Goal: Transaction & Acquisition: Purchase product/service

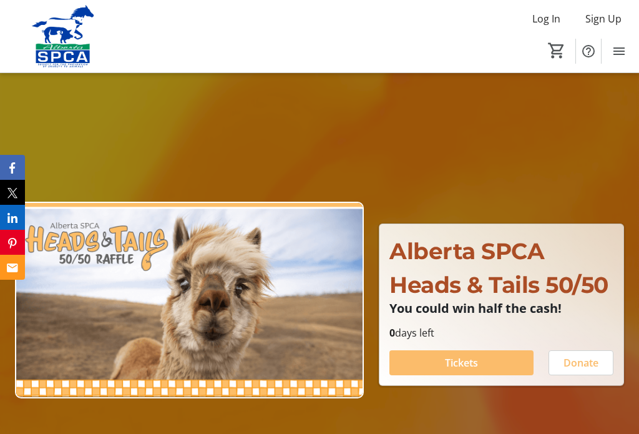
click at [450, 370] on span "Tickets" at bounding box center [461, 362] width 33 height 15
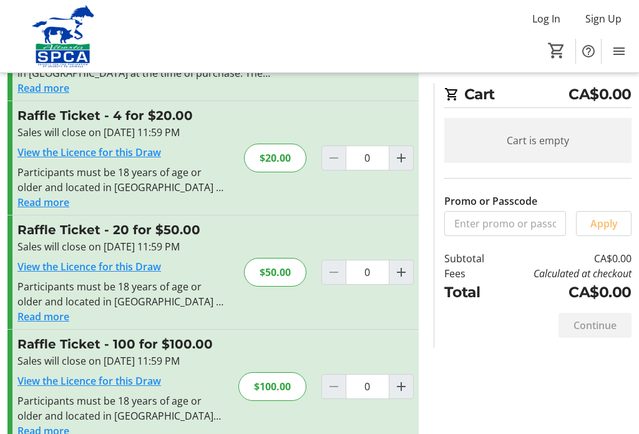
scroll to position [120, 0]
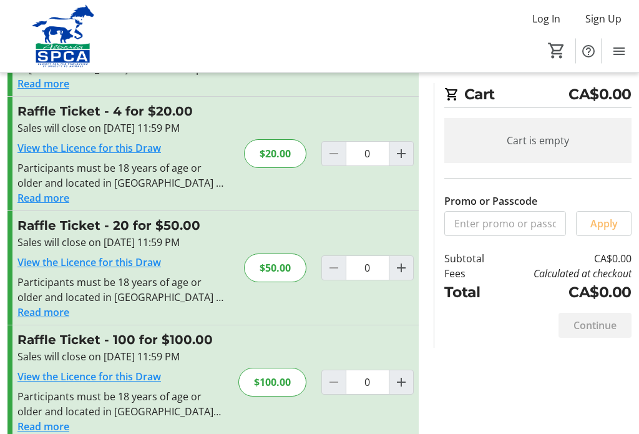
click at [404, 270] on mat-icon "Increment by one" at bounding box center [401, 268] width 15 height 15
type input "1"
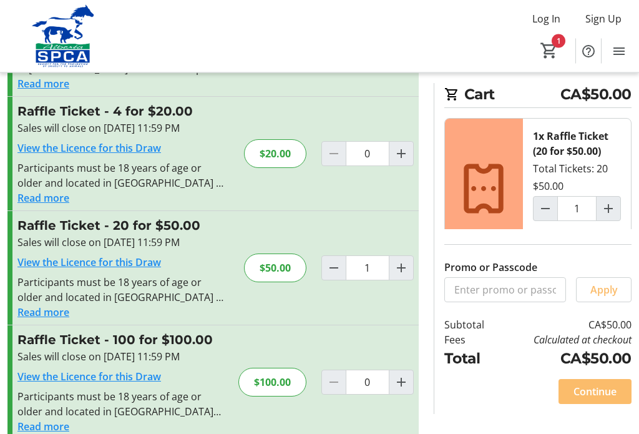
click at [596, 399] on span "Continue" at bounding box center [594, 391] width 43 height 15
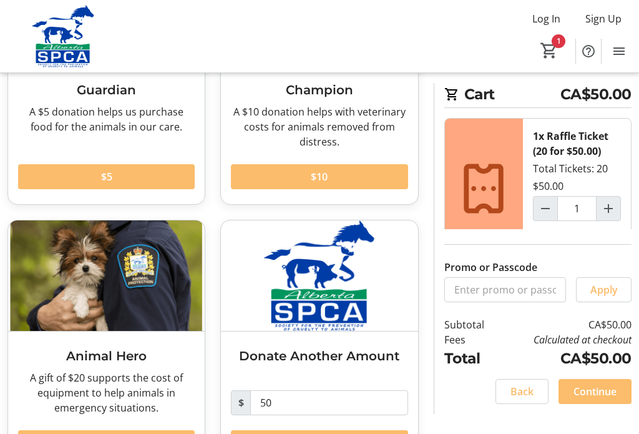
scroll to position [218, 0]
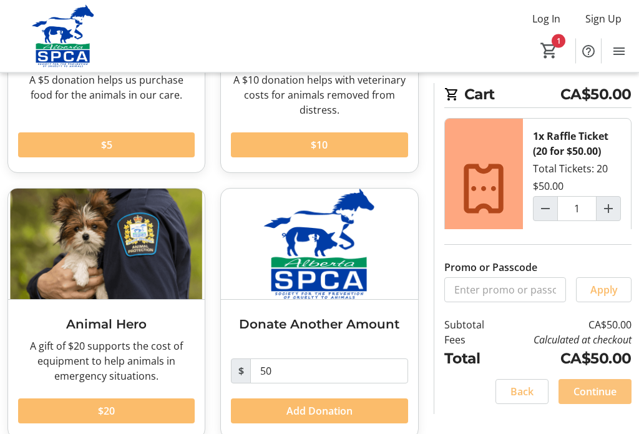
click at [596, 399] on span "Continue" at bounding box center [594, 391] width 43 height 15
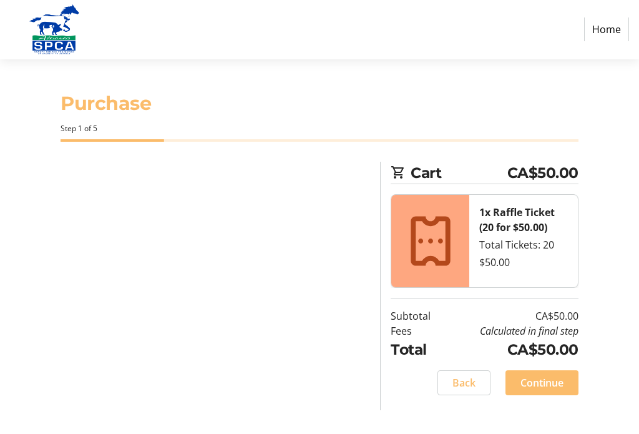
select select "CA"
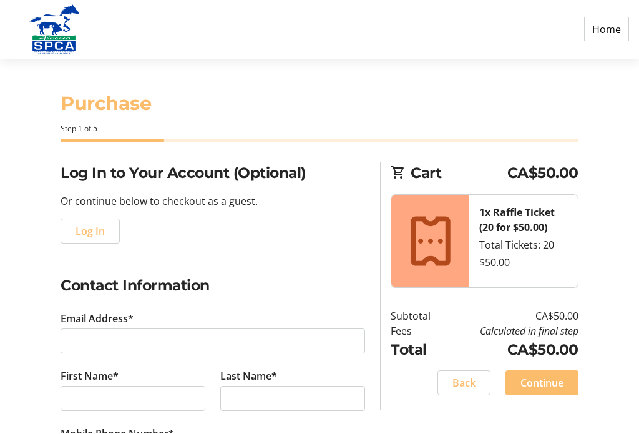
scroll to position [1, 0]
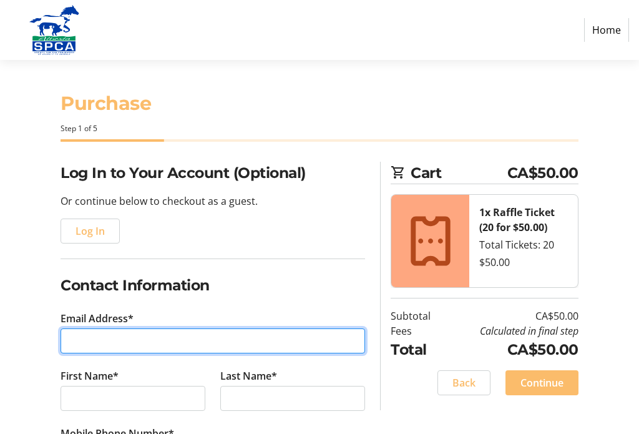
click at [105, 336] on input "Email Address*" at bounding box center [213, 340] width 304 height 25
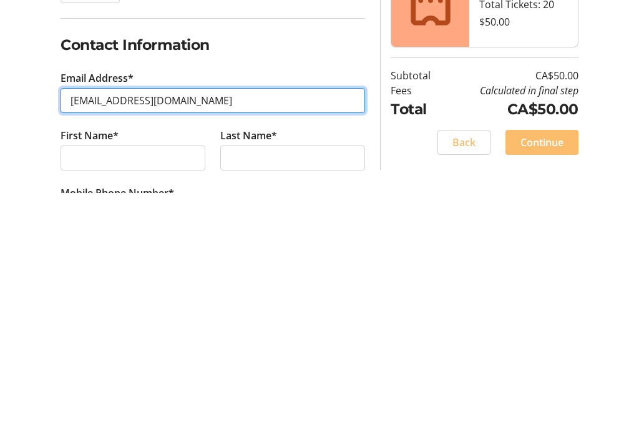
type input "[EMAIL_ADDRESS][DOMAIN_NAME]"
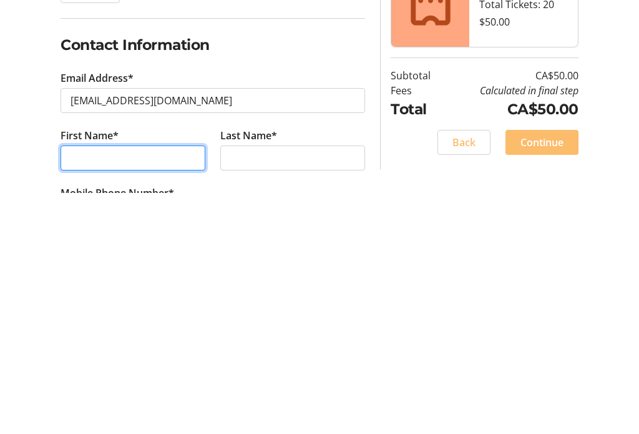
click at [110, 386] on input "First Name*" at bounding box center [133, 398] width 145 height 25
type input "[PERSON_NAME]"
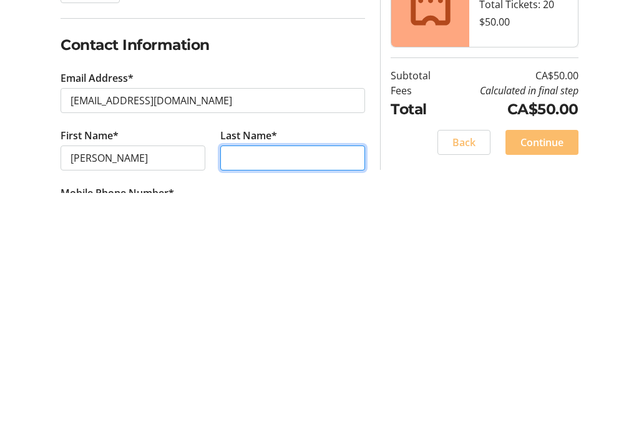
click at [255, 386] on input "Last Name*" at bounding box center [292, 398] width 145 height 25
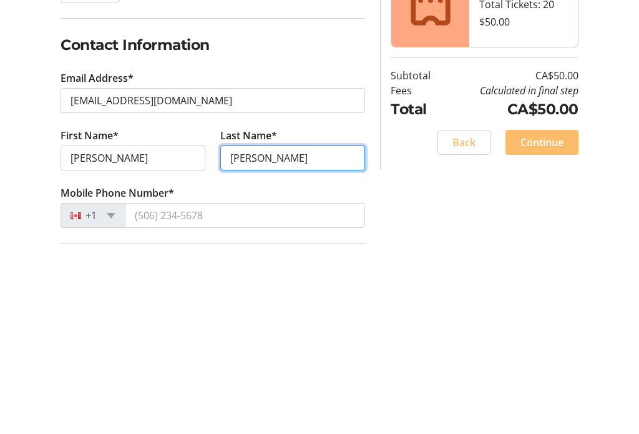
scroll to position [72, 0]
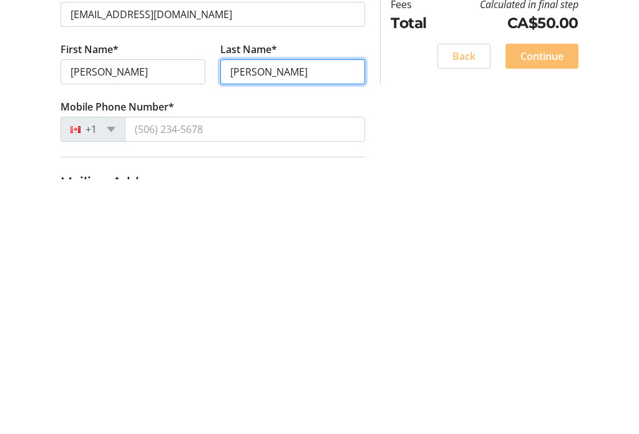
type input "[PERSON_NAME]"
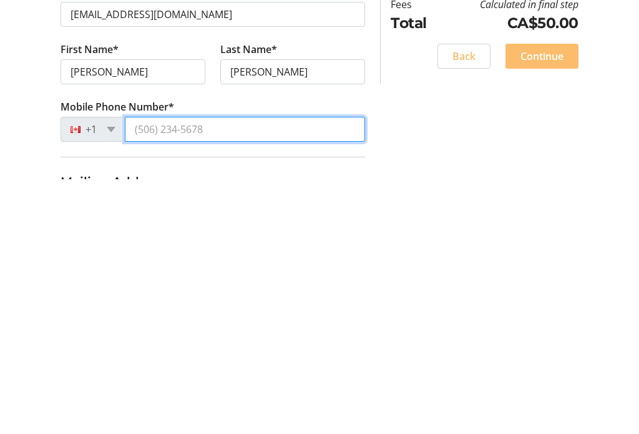
click at [222, 371] on input "Mobile Phone Number*" at bounding box center [245, 383] width 240 height 25
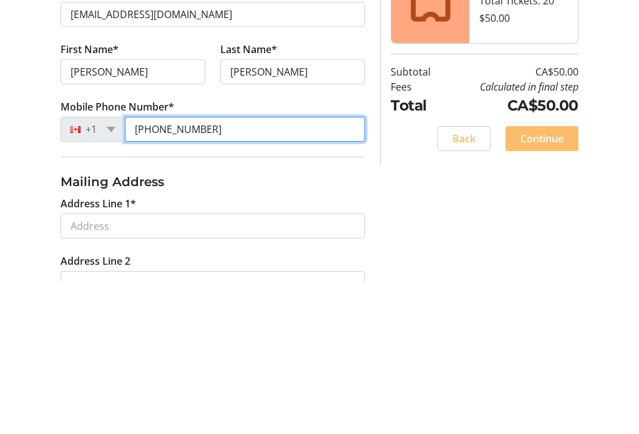
scroll to position [177, 0]
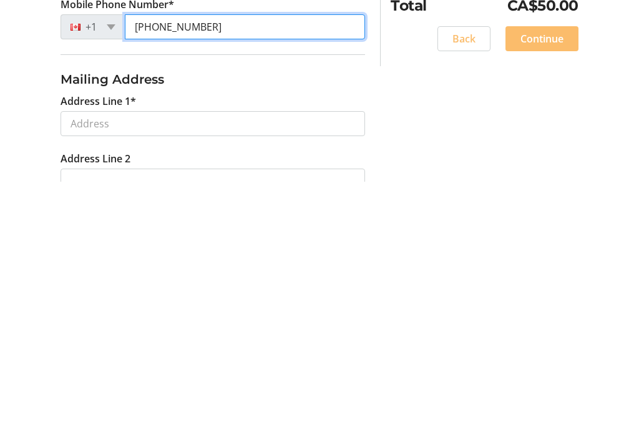
type input "[PHONE_NUMBER]"
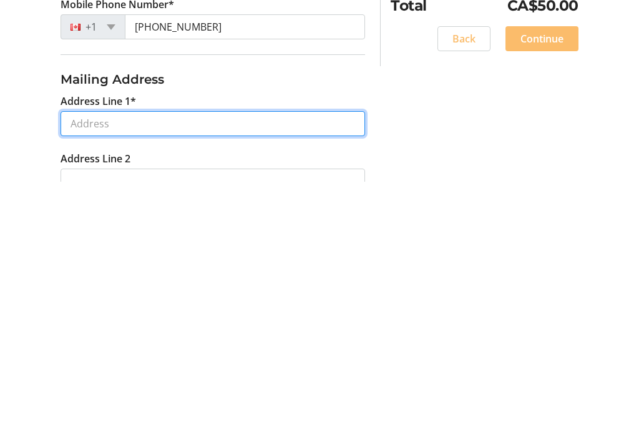
click at [96, 364] on input "Address Line 1*" at bounding box center [213, 376] width 304 height 25
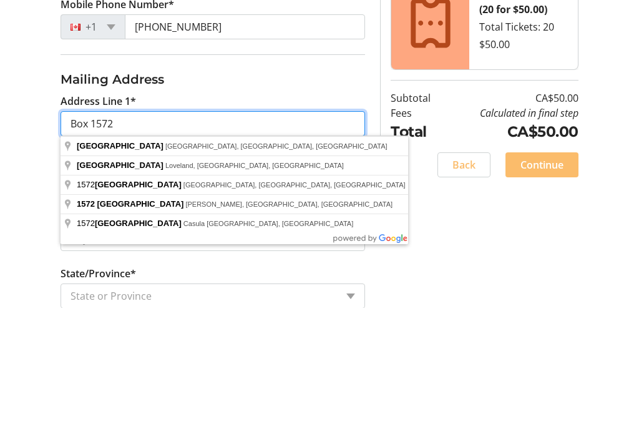
scroll to position [303, 0]
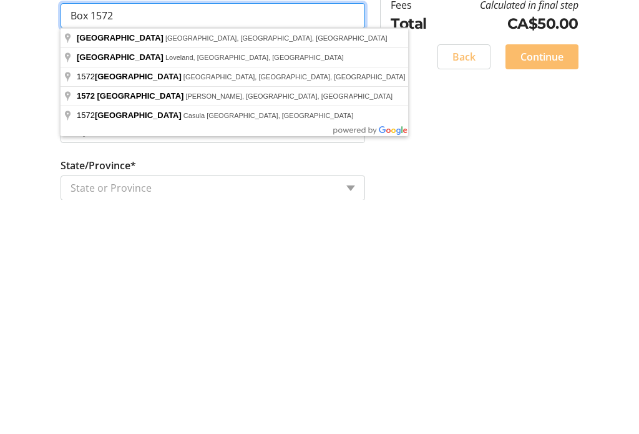
type input "Box 1572"
click at [303, 295] on input "Address Line 2" at bounding box center [213, 307] width 304 height 25
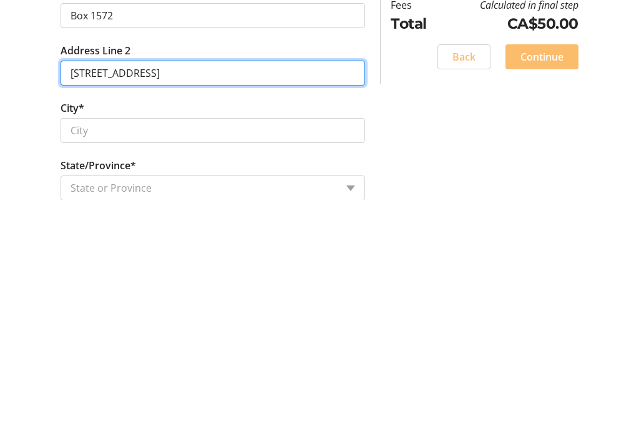
type input "[STREET_ADDRESS]"
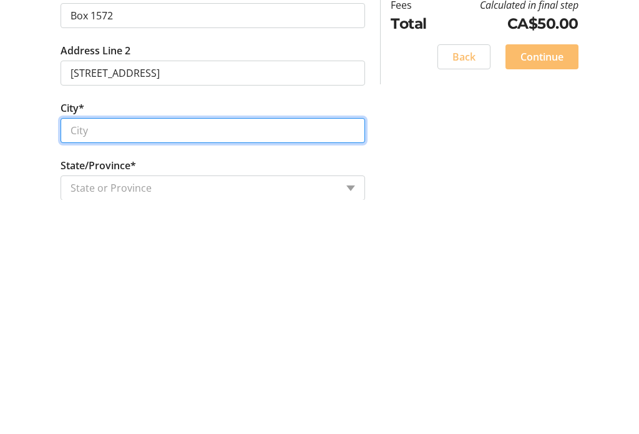
click at [118, 352] on input "City*" at bounding box center [213, 364] width 304 height 25
type input "Black Diamond"
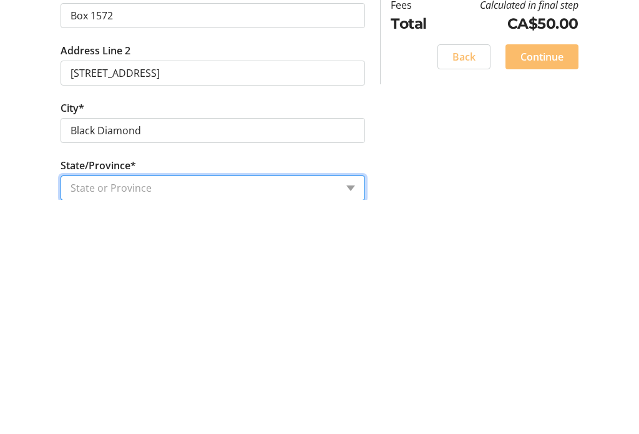
click at [109, 410] on select "State or Province State or Province [GEOGRAPHIC_DATA] [GEOGRAPHIC_DATA] [GEOGRA…" at bounding box center [213, 422] width 304 height 25
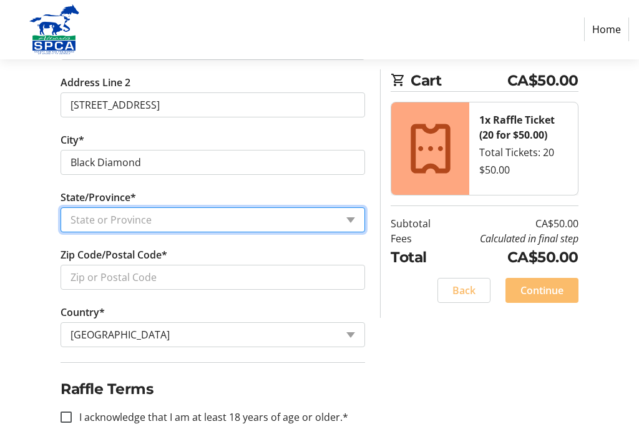
select select "AB"
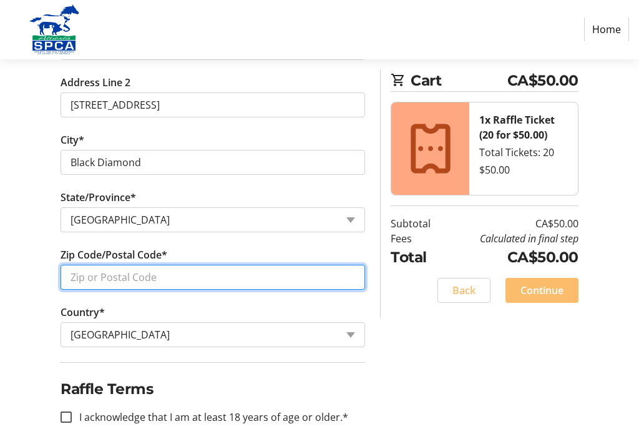
click at [123, 276] on input "Zip Code/Postal Code*" at bounding box center [213, 277] width 304 height 25
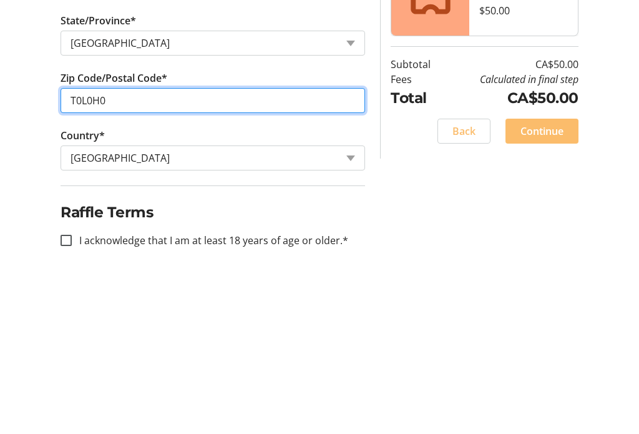
scroll to position [525, 0]
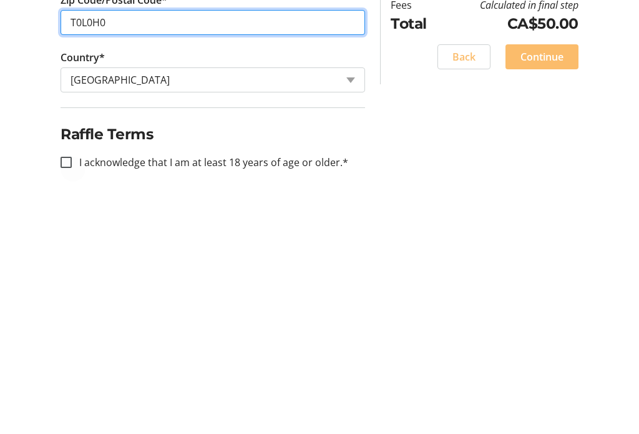
type input "T0L0H0"
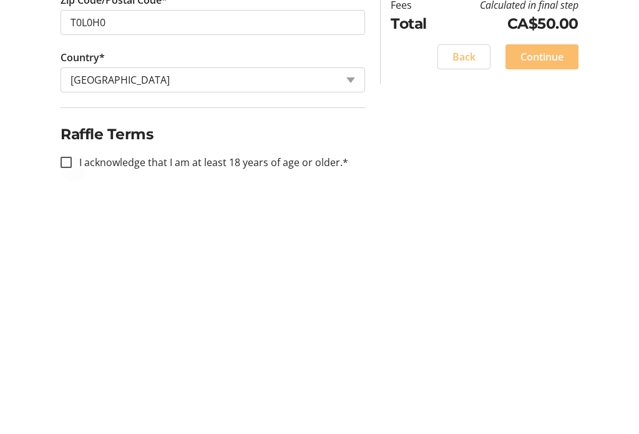
click at [75, 381] on div at bounding box center [66, 396] width 30 height 30
checkbox input "true"
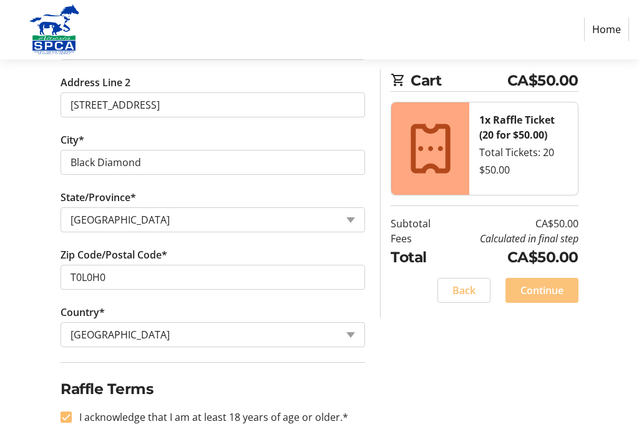
click at [543, 291] on span "Continue" at bounding box center [541, 290] width 43 height 15
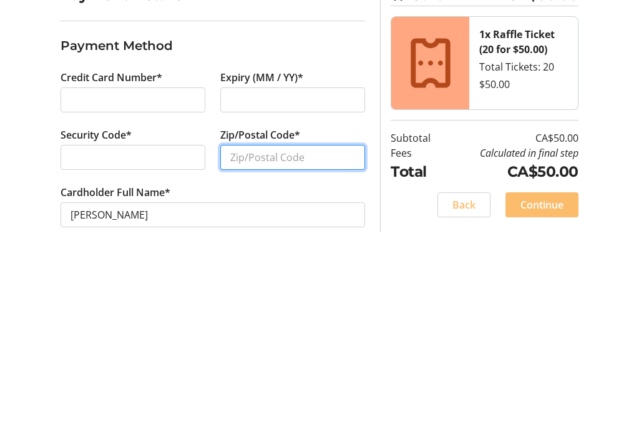
click at [259, 323] on input "Zip/Postal Code*" at bounding box center [292, 335] width 145 height 25
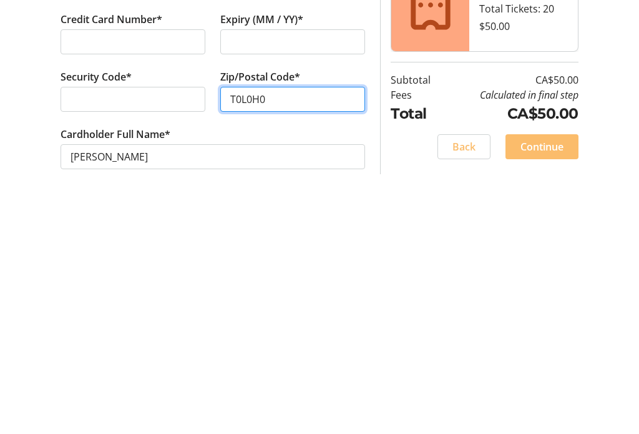
type input "T0L0H0"
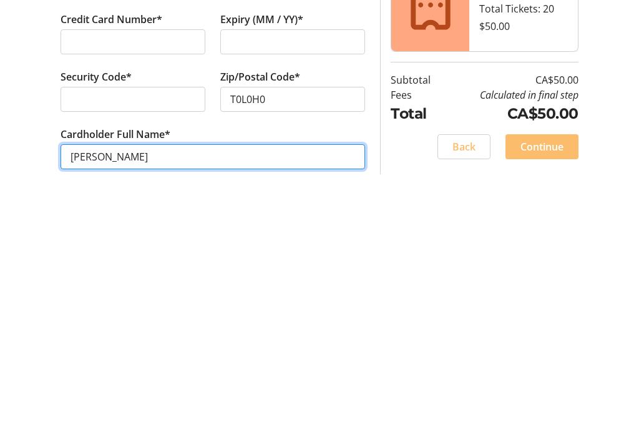
click at [167, 379] on input "[PERSON_NAME]" at bounding box center [213, 391] width 304 height 25
type input "[PERSON_NAME]"
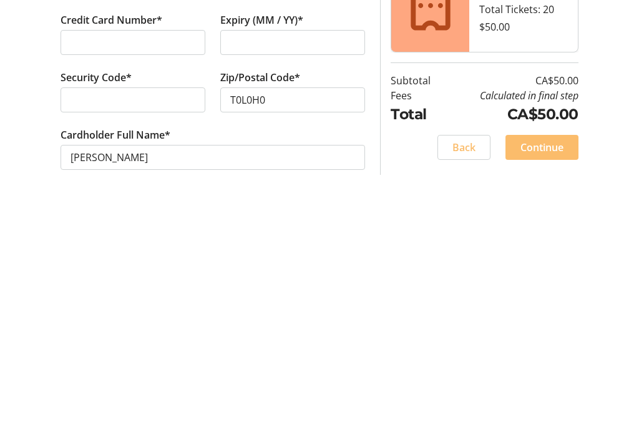
click at [550, 374] on span "Continue" at bounding box center [541, 381] width 43 height 15
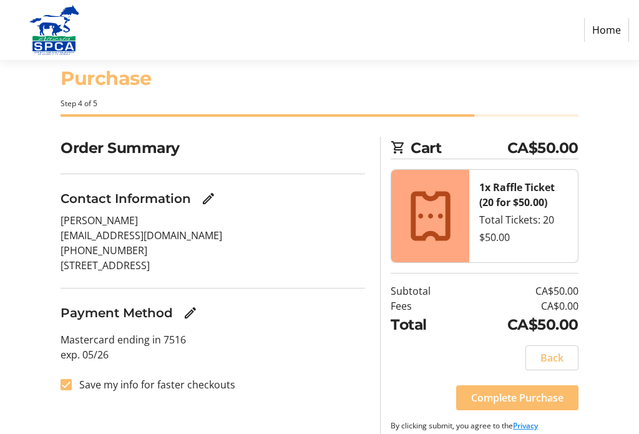
scroll to position [28, 0]
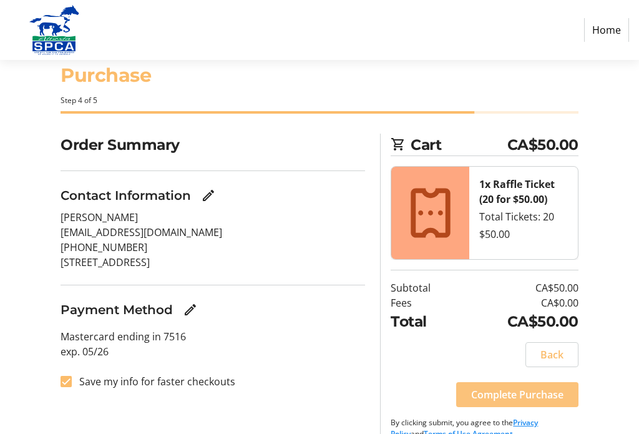
click at [520, 387] on span "Complete Purchase" at bounding box center [517, 394] width 92 height 15
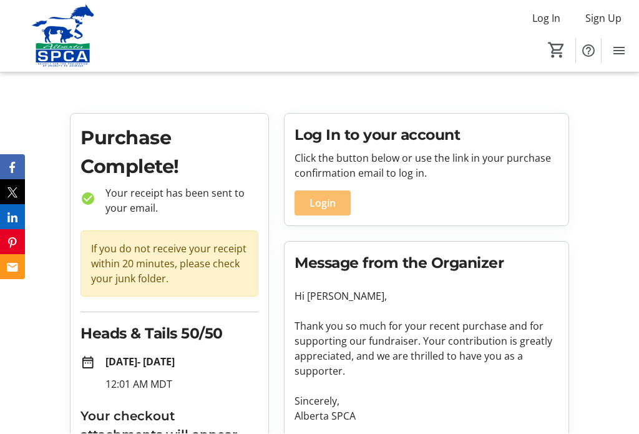
scroll to position [1, 0]
